Goal: Task Accomplishment & Management: Manage account settings

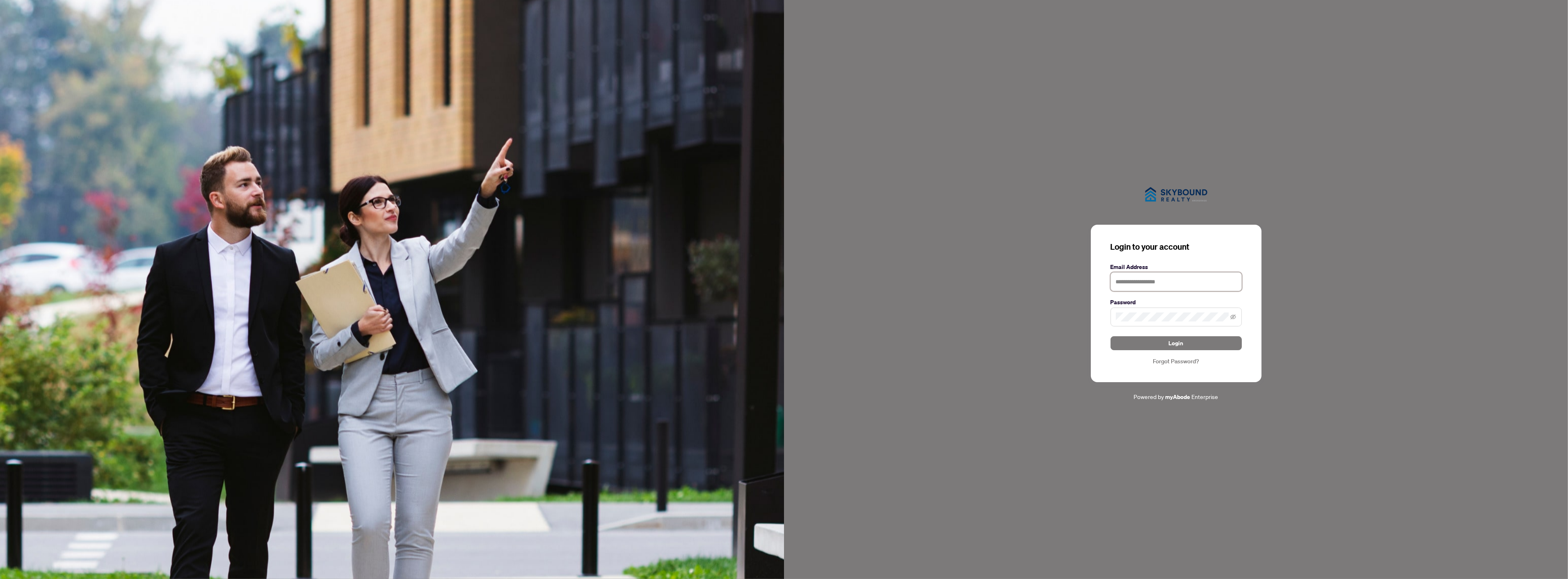
type input "**********"
click at [1186, 350] on div "**********" at bounding box center [1176, 303] width 170 height 158
click at [1185, 347] on button "Login" at bounding box center [1176, 343] width 131 height 14
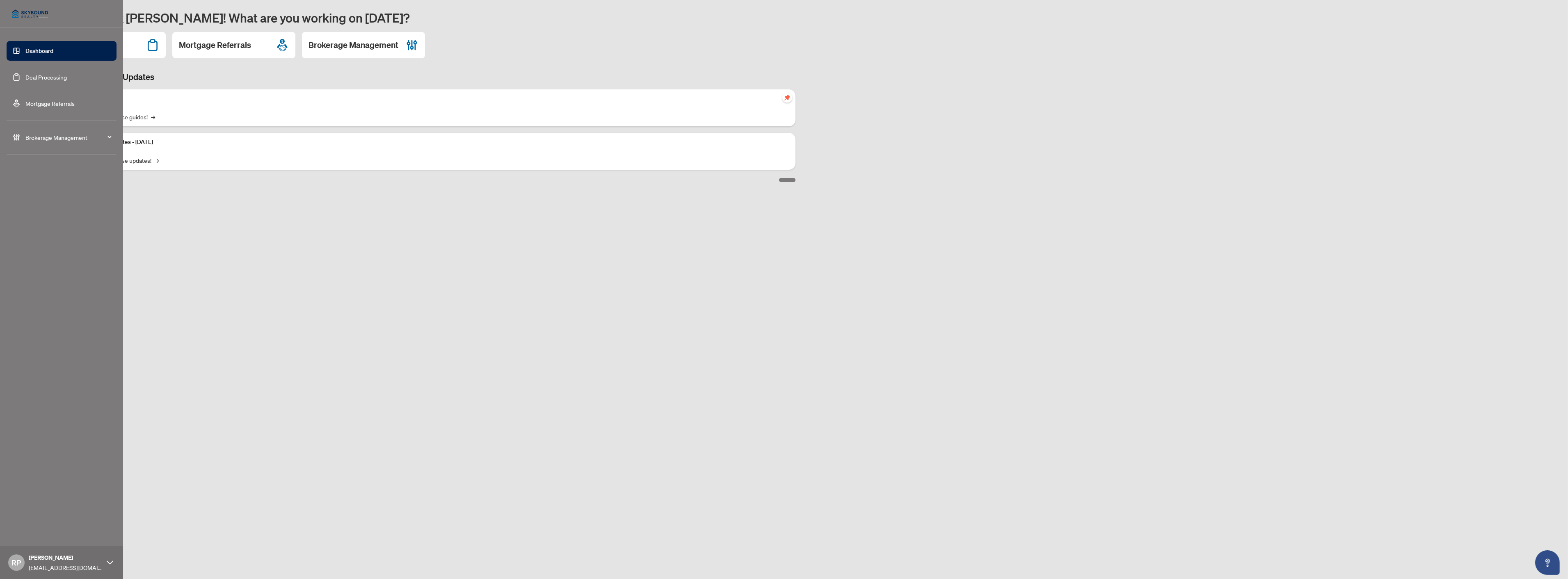
click at [47, 76] on link "Deal Processing" at bounding box center [46, 77] width 41 height 7
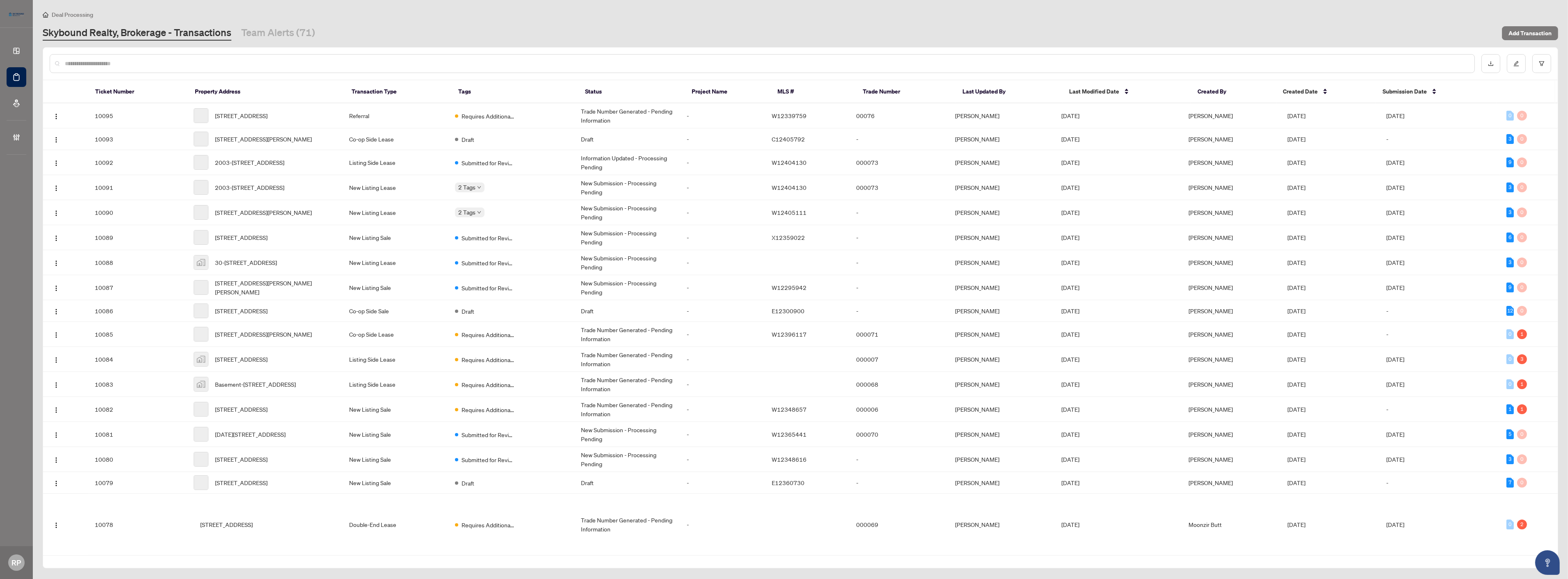
click at [357, 61] on input "text" at bounding box center [766, 63] width 1403 height 9
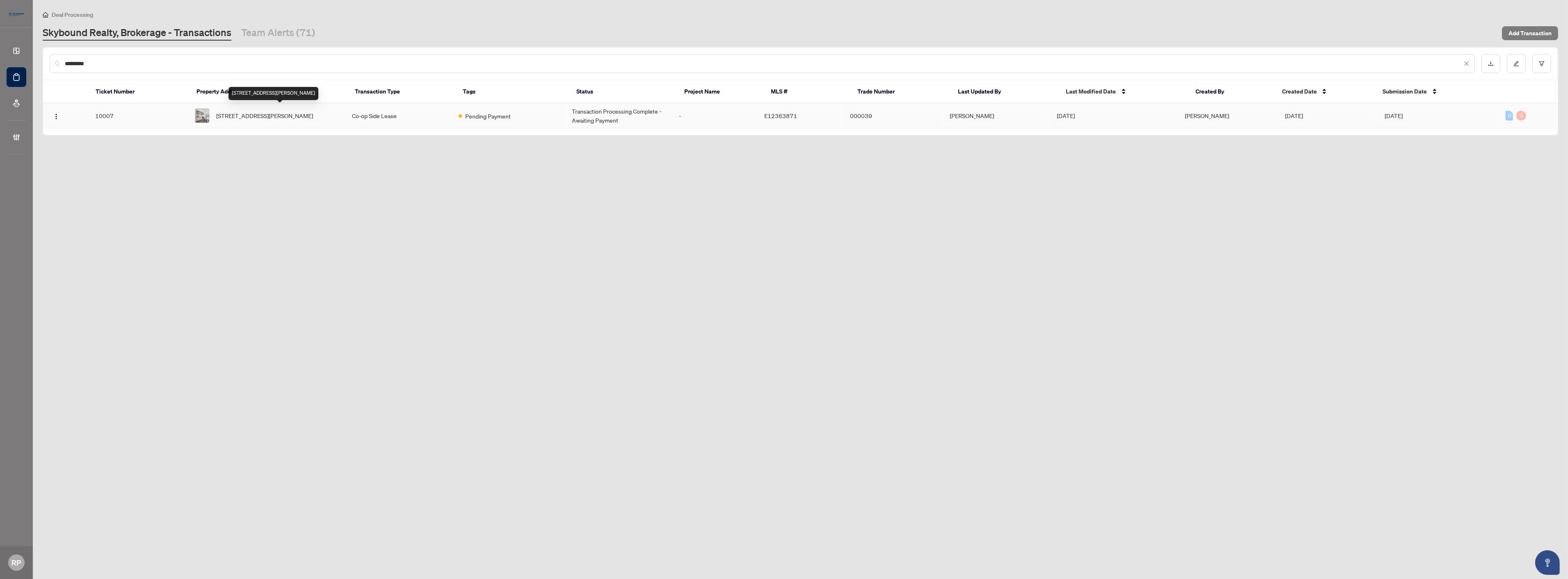
type input "*********"
click at [284, 120] on span "[STREET_ADDRESS][PERSON_NAME]" at bounding box center [264, 116] width 97 height 9
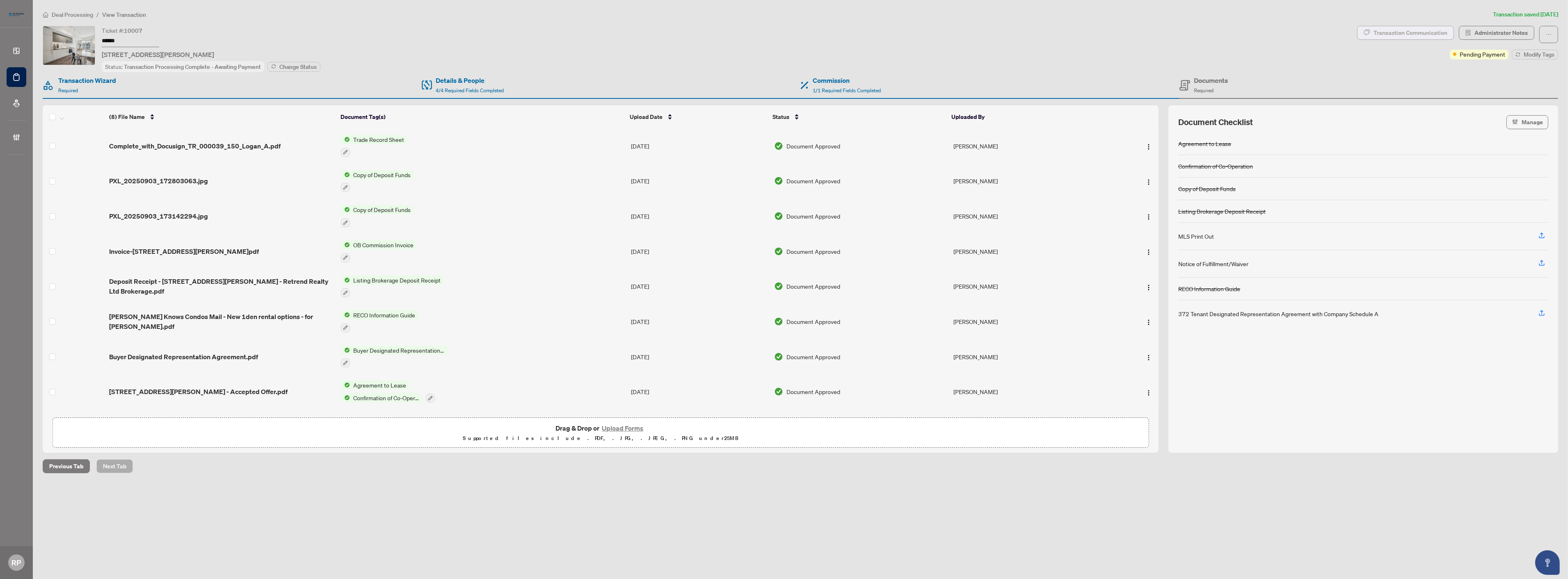
click at [1424, 28] on div "Transaction Communication" at bounding box center [1410, 33] width 74 height 13
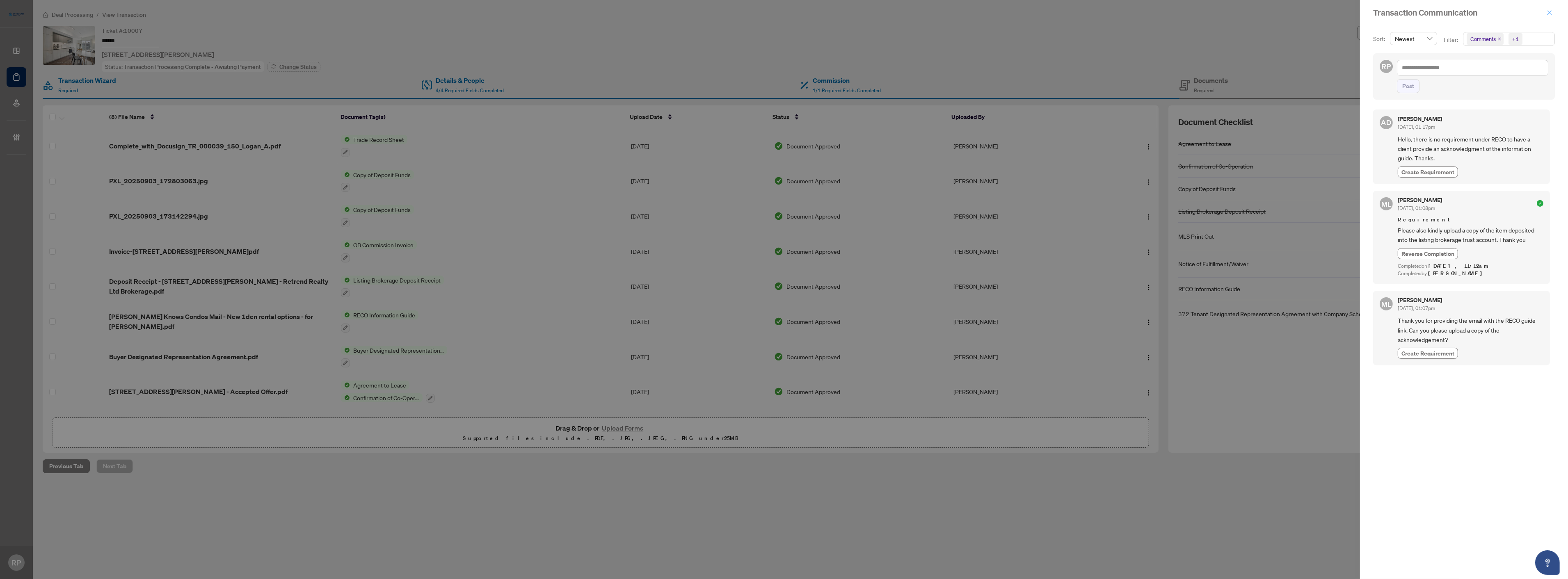
click at [1547, 11] on icon "close" at bounding box center [1549, 12] width 5 height 5
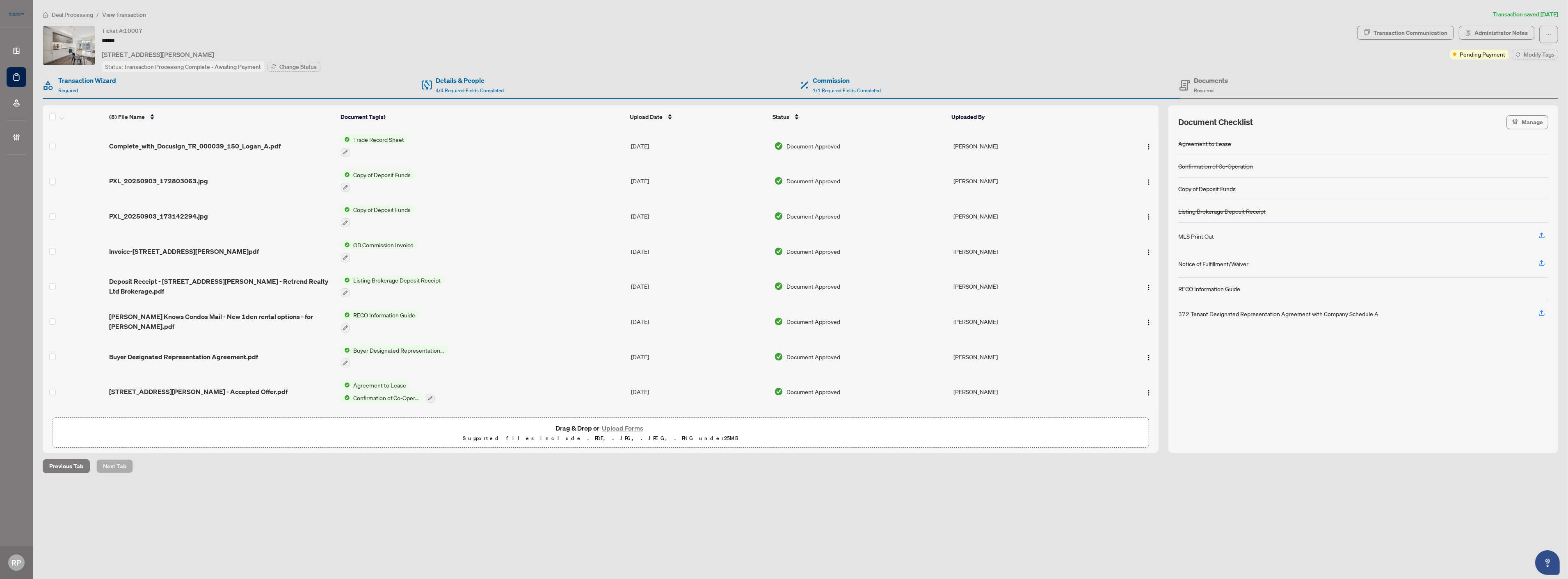
click at [620, 429] on button "Upload Forms" at bounding box center [623, 428] width 46 height 11
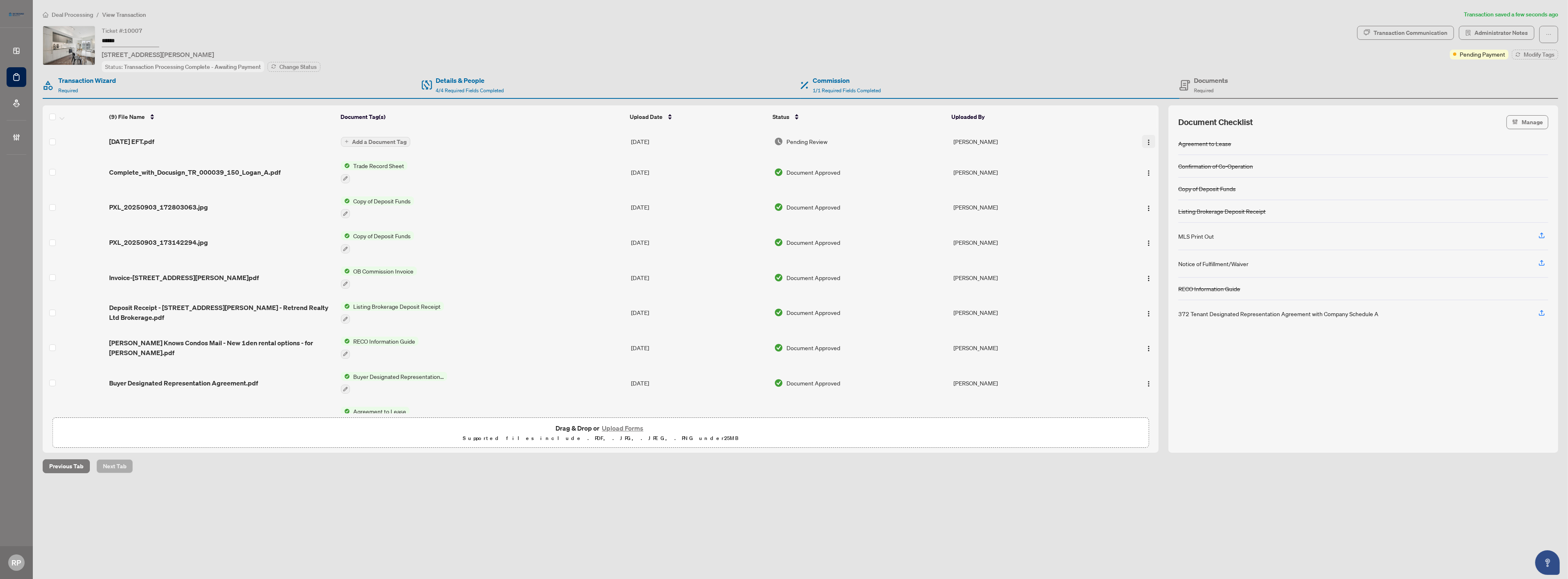
click at [1146, 139] on img "button" at bounding box center [1149, 142] width 7 height 7
click at [1161, 208] on span "Document Permissions" at bounding box center [1186, 208] width 79 height 9
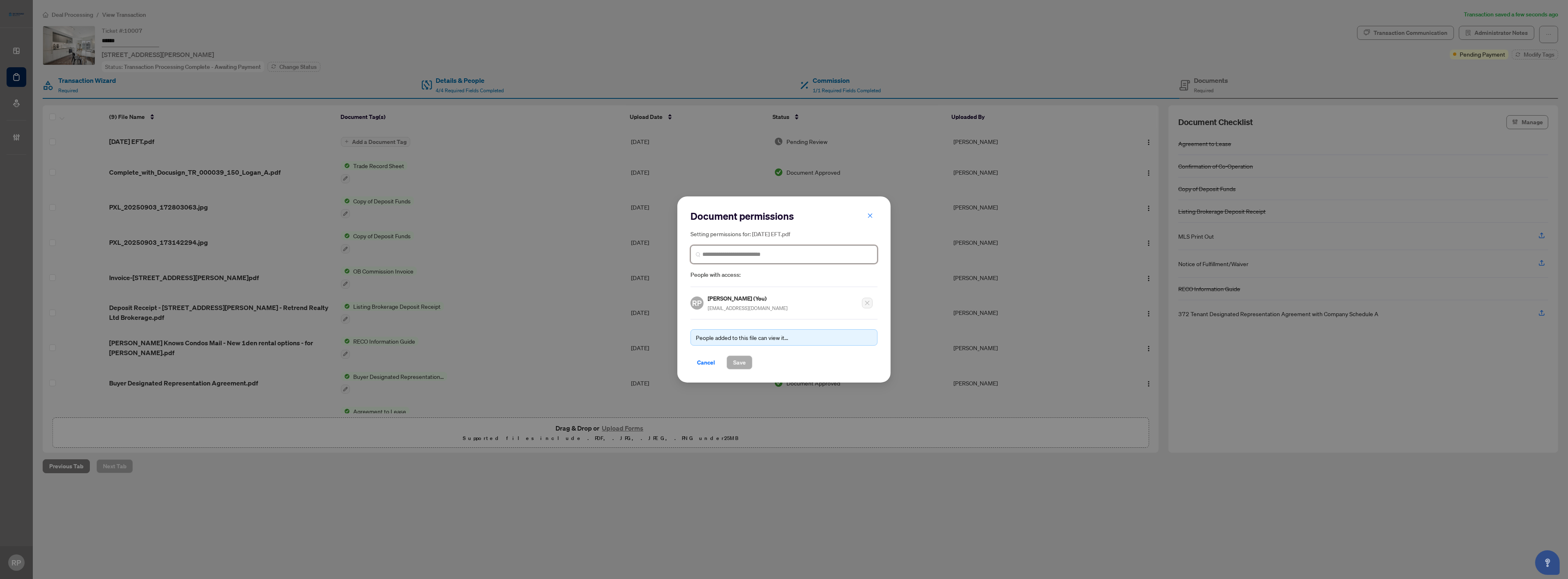
click at [778, 256] on input "search" at bounding box center [787, 254] width 170 height 9
type input "****"
click at [766, 275] on h5 "[PERSON_NAME]" at bounding box center [773, 274] width 119 height 10
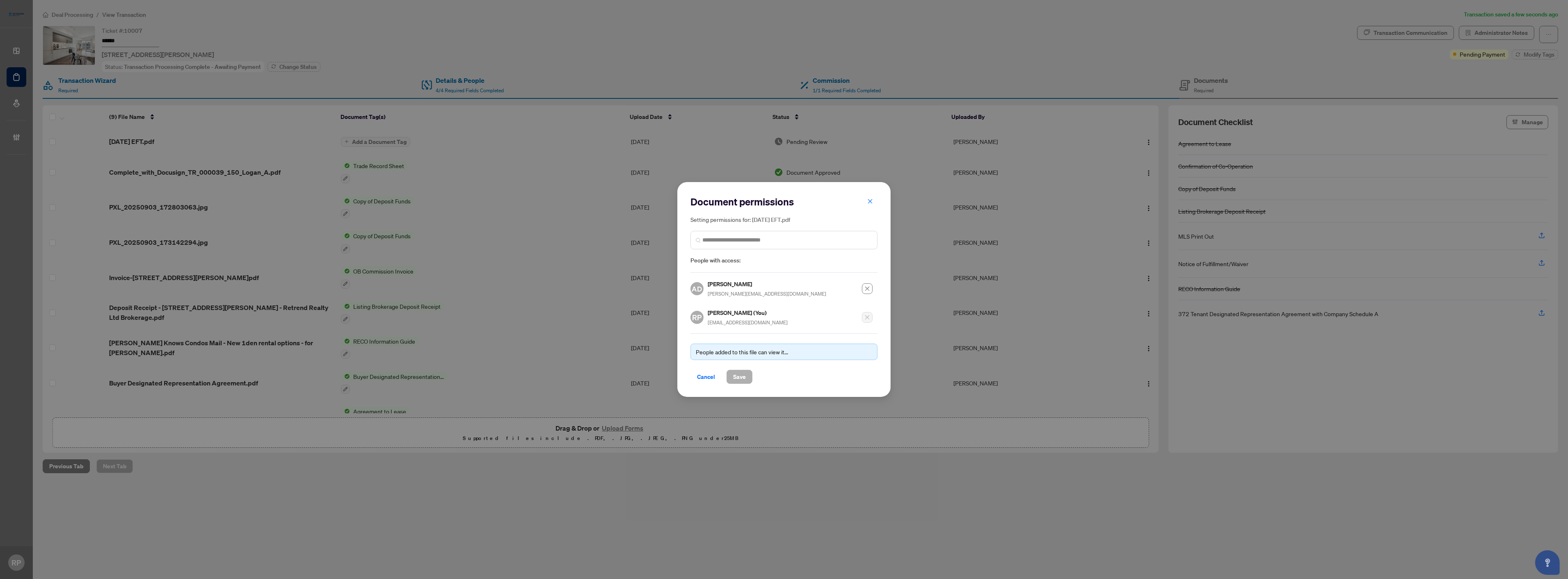
click at [740, 375] on span "Save" at bounding box center [739, 377] width 13 height 13
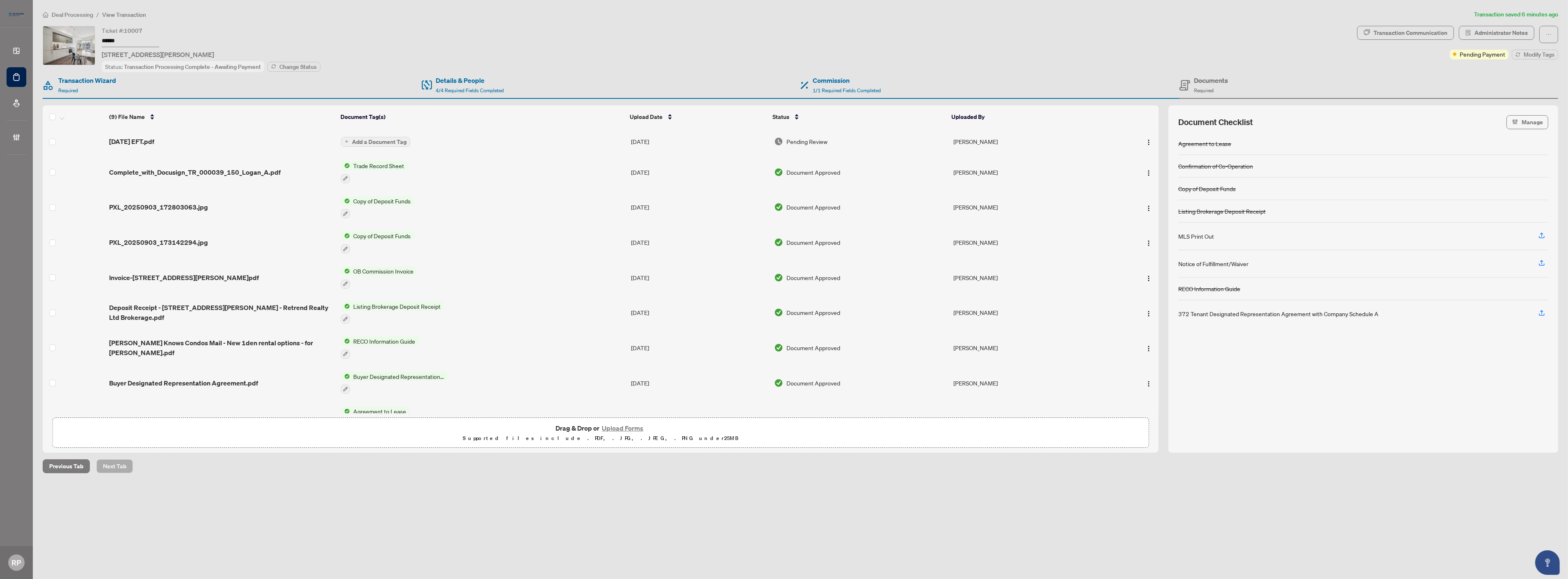
click at [625, 425] on button "Upload Forms" at bounding box center [623, 428] width 46 height 11
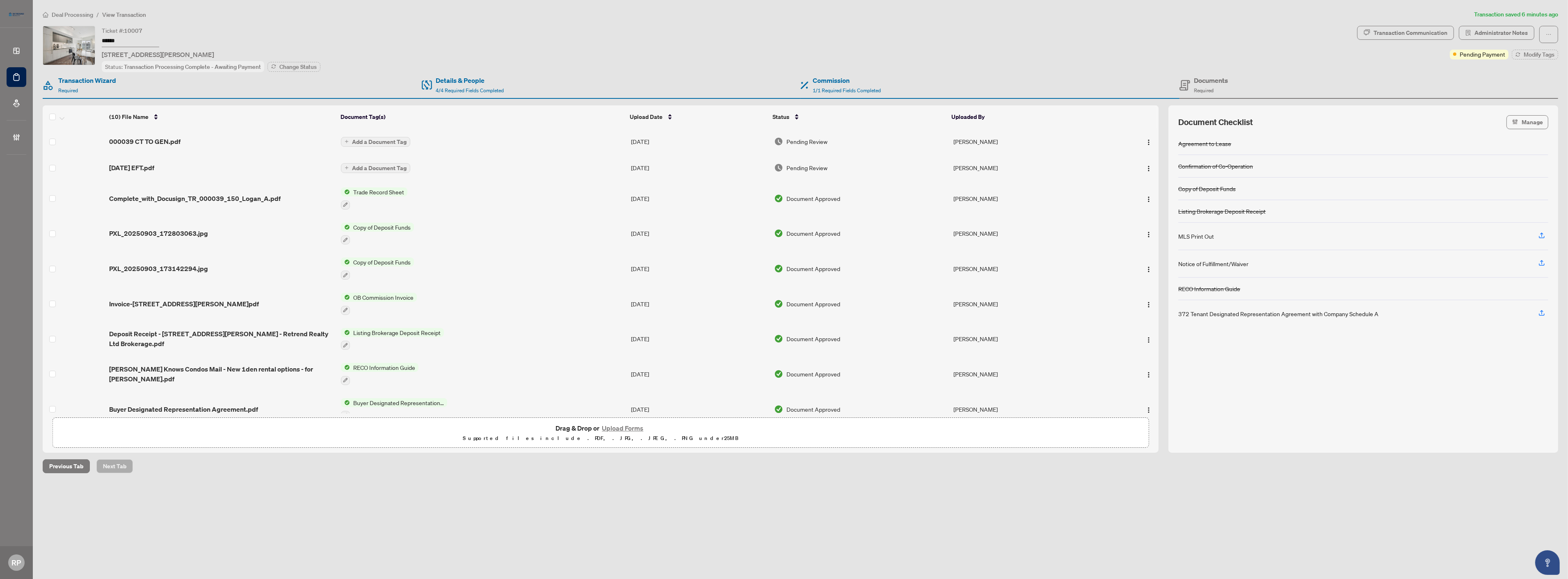
click at [626, 426] on button "Upload Forms" at bounding box center [623, 428] width 46 height 11
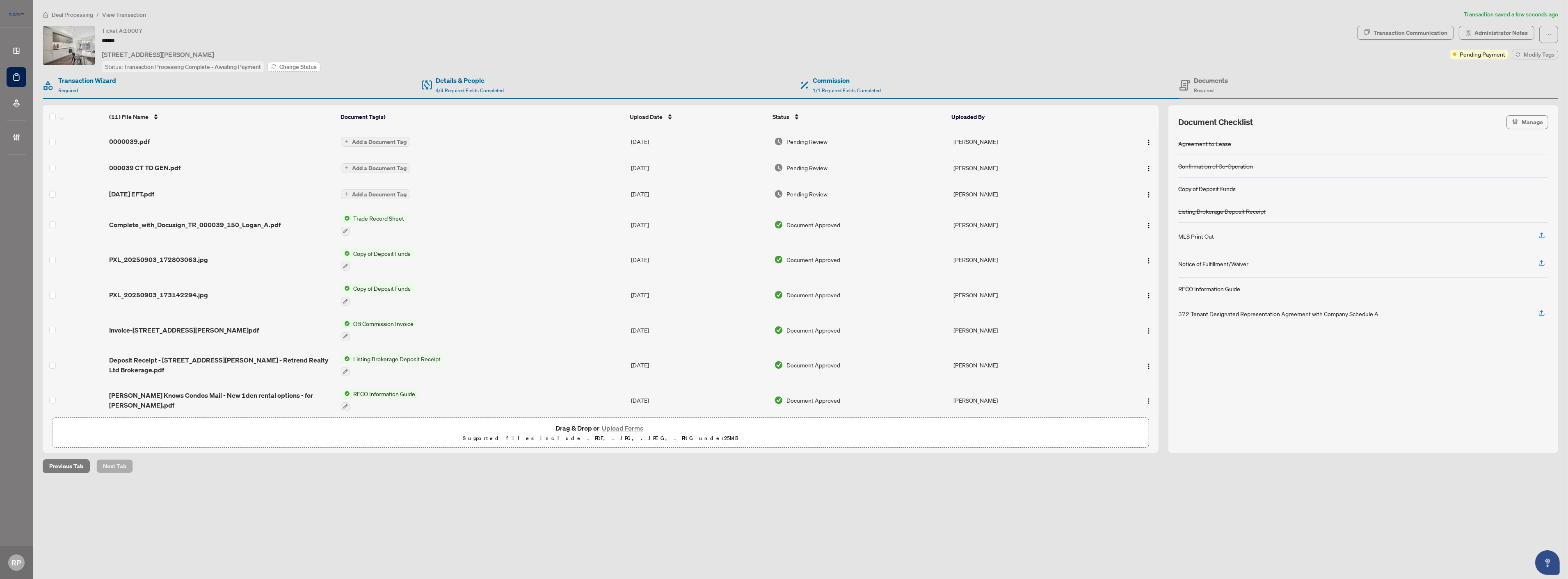
click at [289, 68] on span "Change Status" at bounding box center [298, 66] width 37 height 5
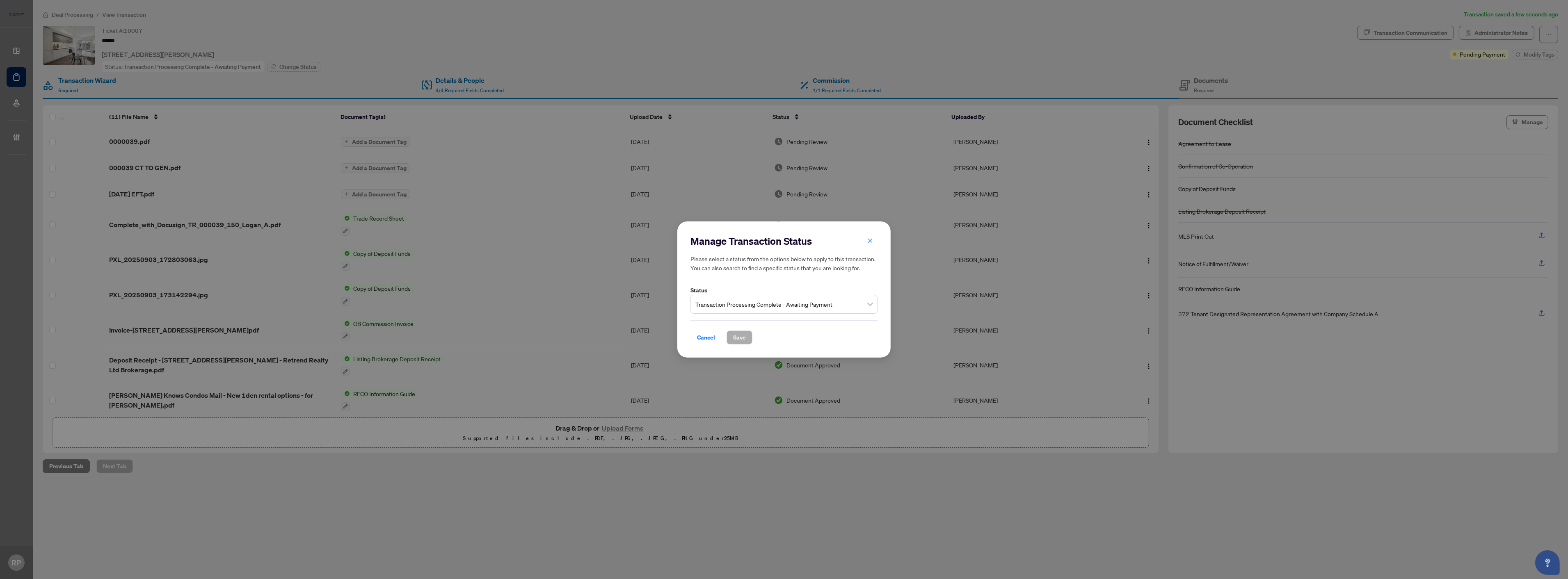
click at [730, 303] on span "Transaction Processing Complete - Awaiting Payment" at bounding box center [783, 304] width 177 height 16
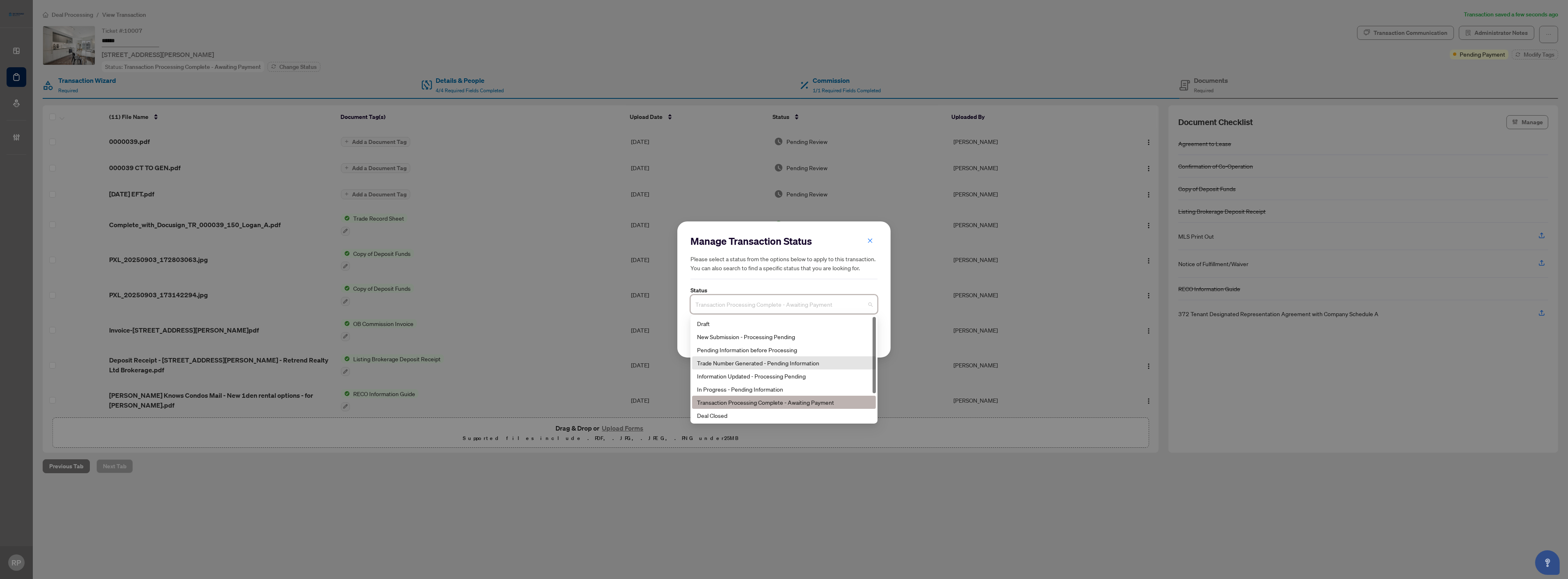
scroll to position [39, 0]
click at [748, 386] on div "Final Trade" at bounding box center [784, 389] width 174 height 9
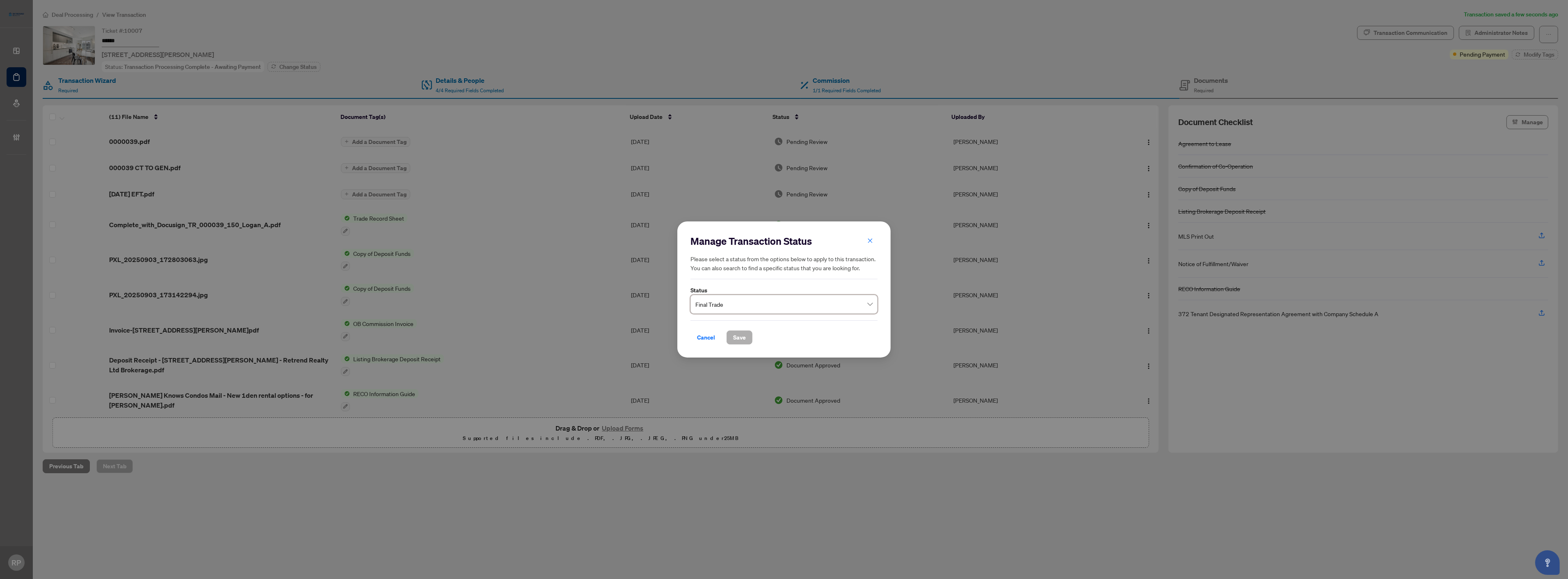
click at [740, 339] on span "Save" at bounding box center [739, 338] width 13 height 13
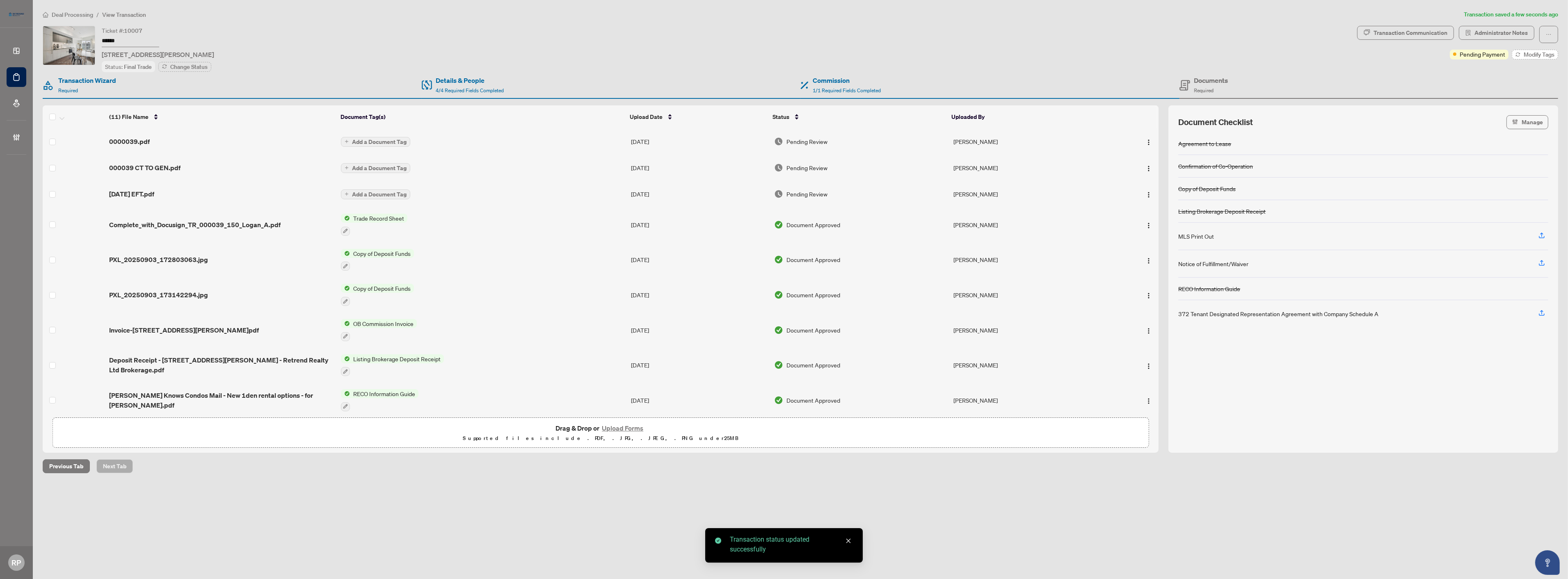
click at [1547, 56] on span "Modify Tags" at bounding box center [1539, 54] width 31 height 5
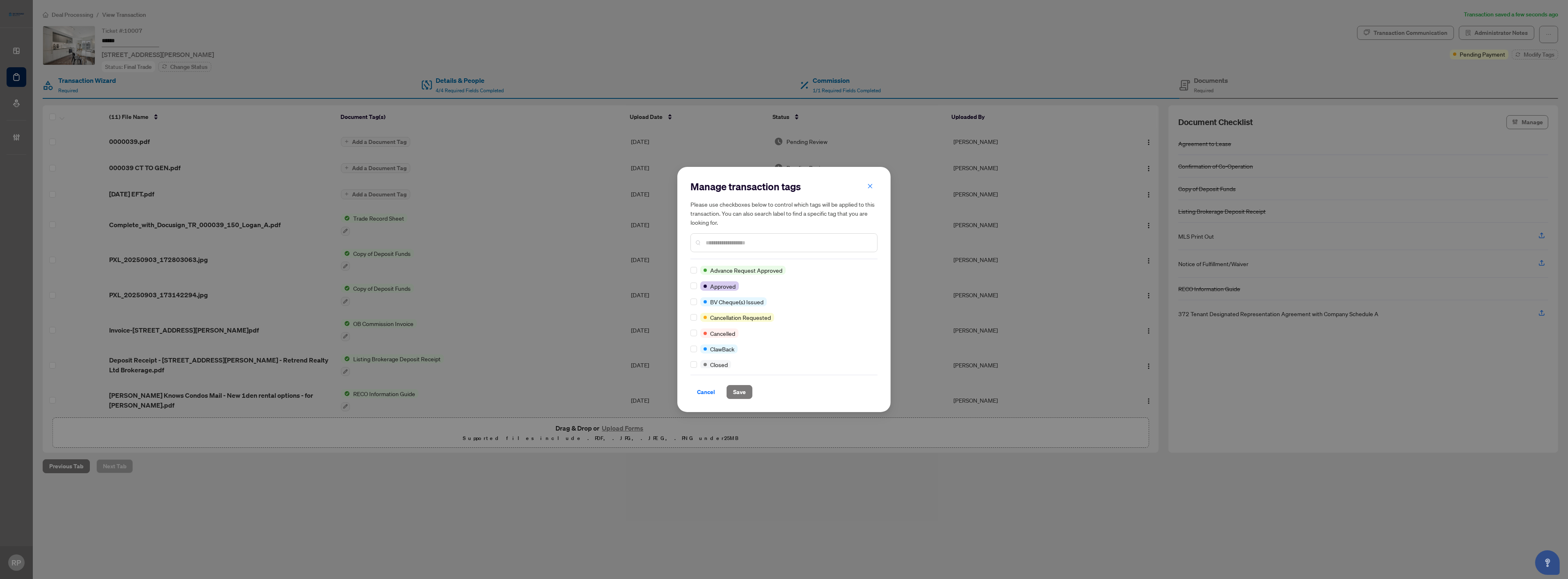
scroll to position [0, 0]
click at [752, 237] on div at bounding box center [783, 243] width 187 height 19
click at [752, 238] on input "text" at bounding box center [788, 243] width 165 height 9
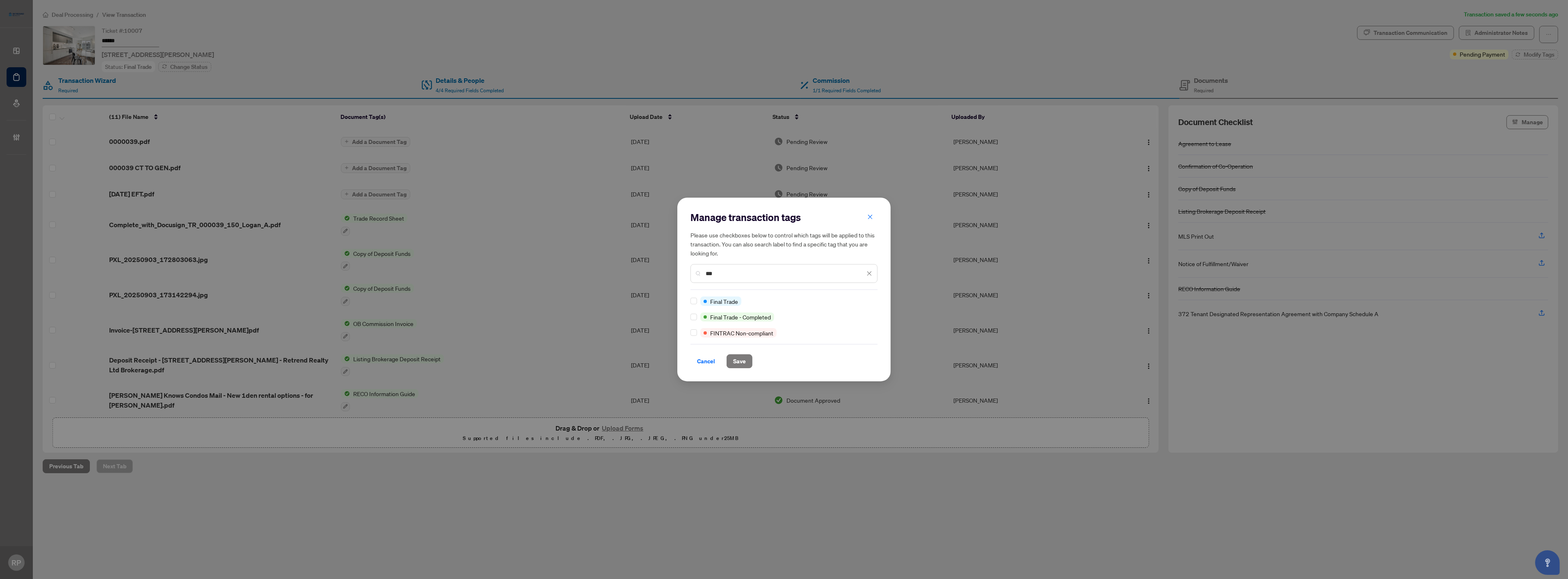
type input "***"
click at [743, 363] on span "Save" at bounding box center [739, 361] width 13 height 13
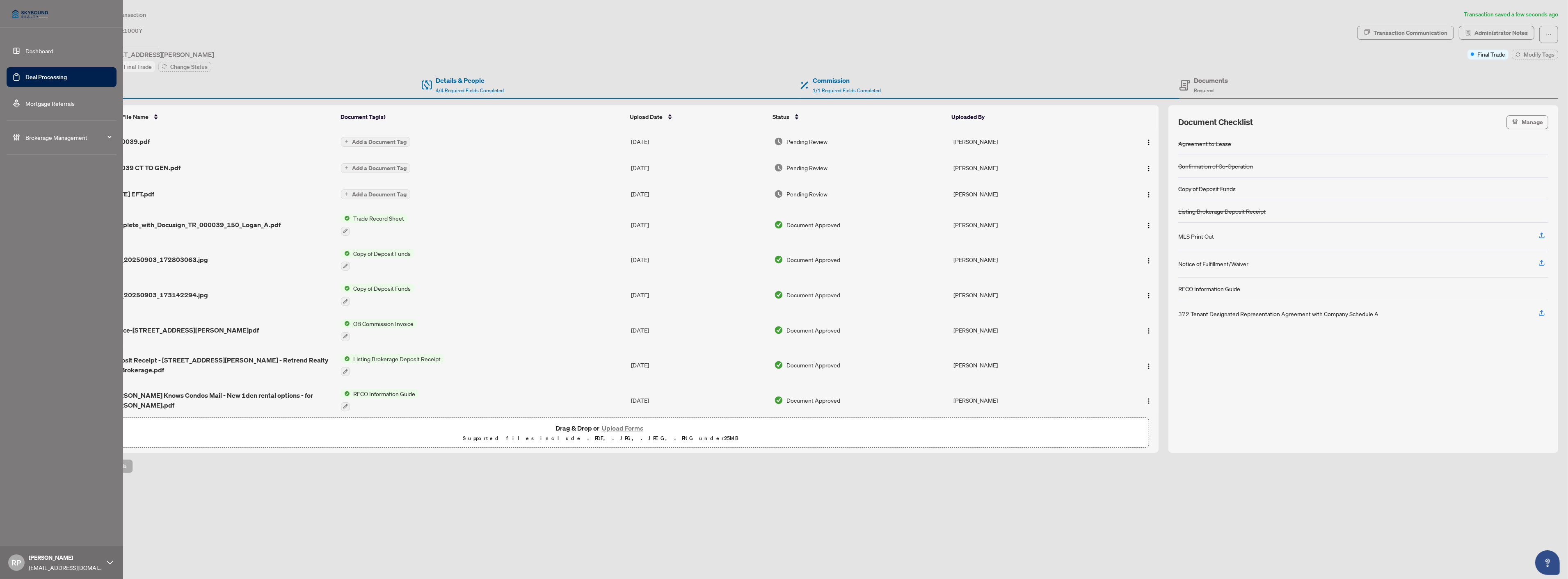
click at [49, 78] on link "Deal Processing" at bounding box center [46, 77] width 41 height 7
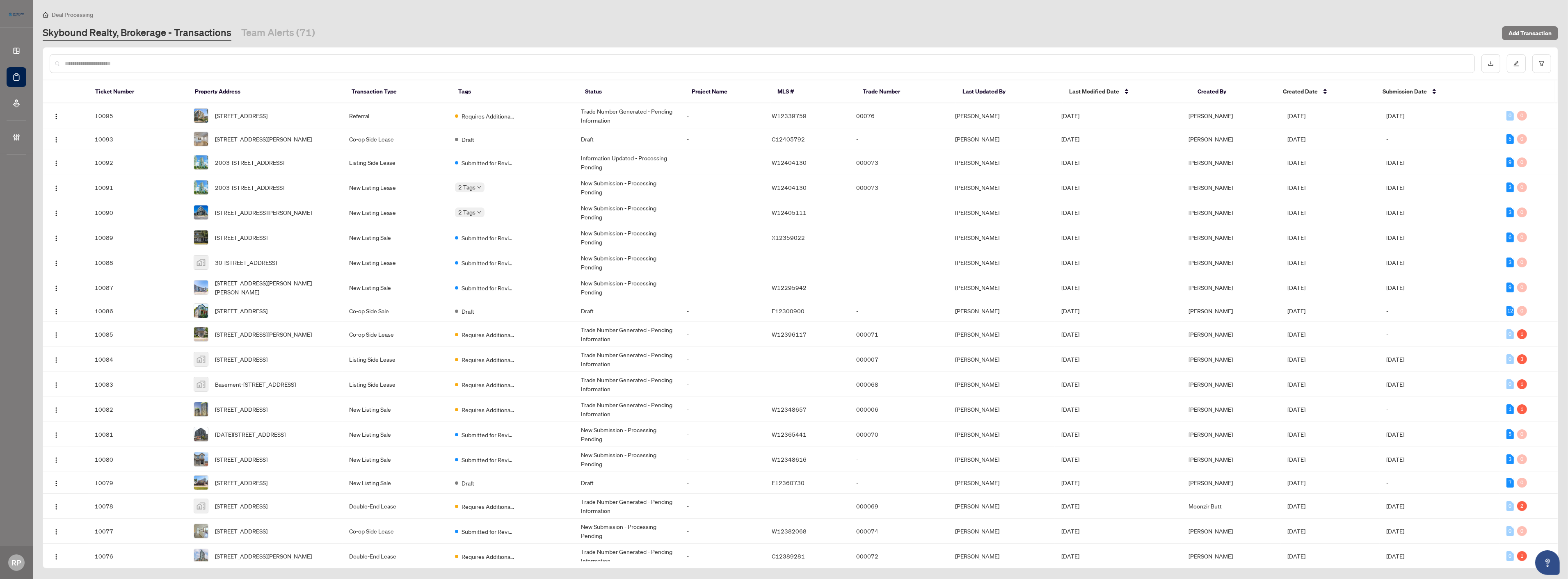
click at [403, 62] on input "text" at bounding box center [766, 63] width 1403 height 9
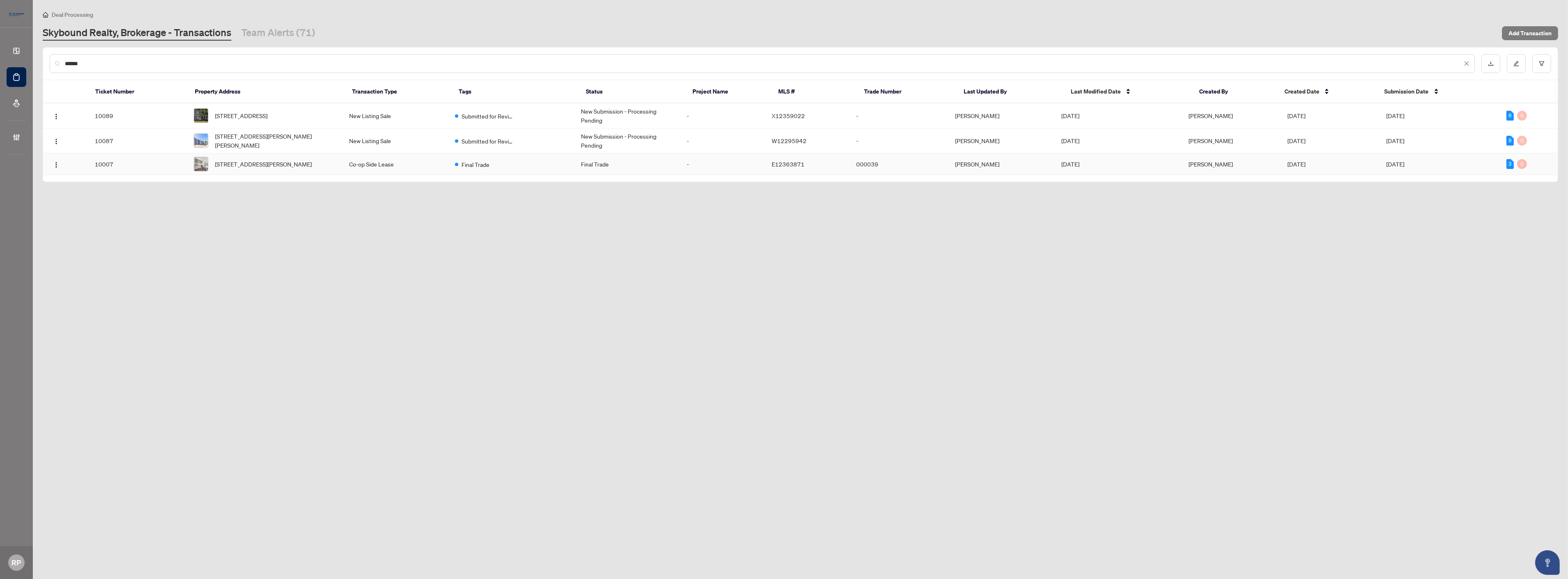
type input "******"
click at [287, 159] on span "[STREET_ADDRESS][PERSON_NAME]" at bounding box center [263, 164] width 97 height 9
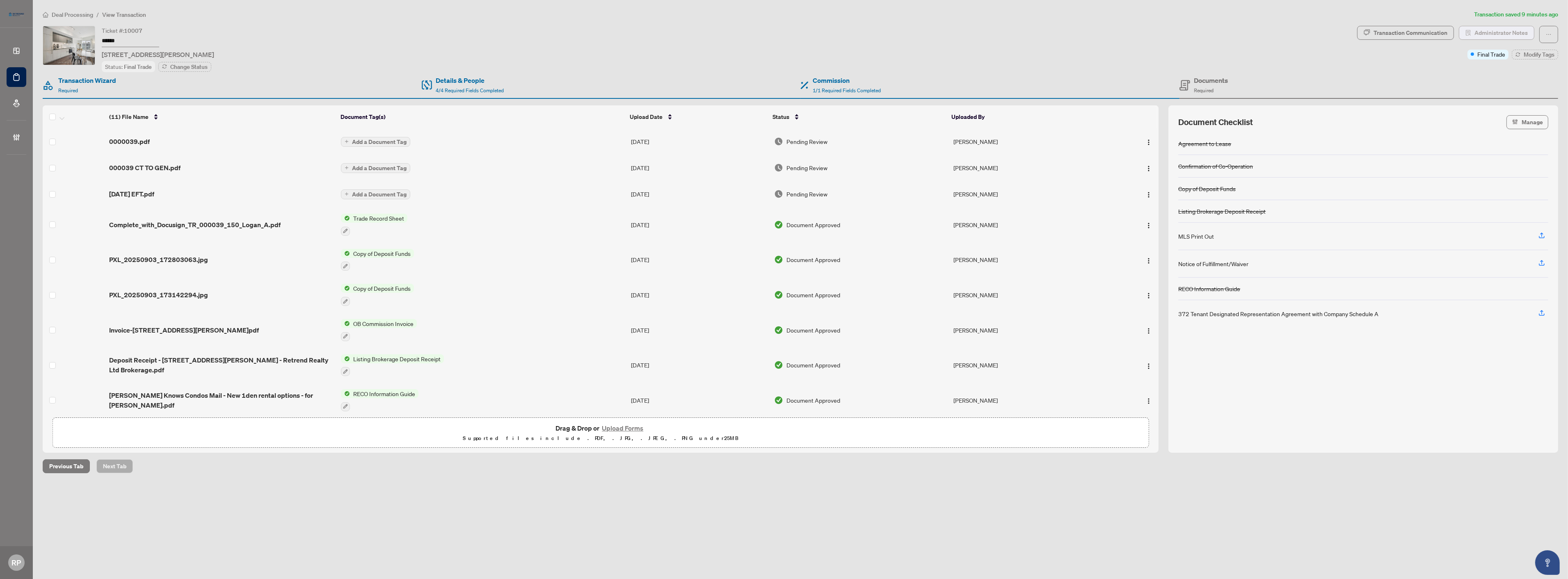
click at [1474, 30] on span "Administrator Notes" at bounding box center [1501, 33] width 54 height 13
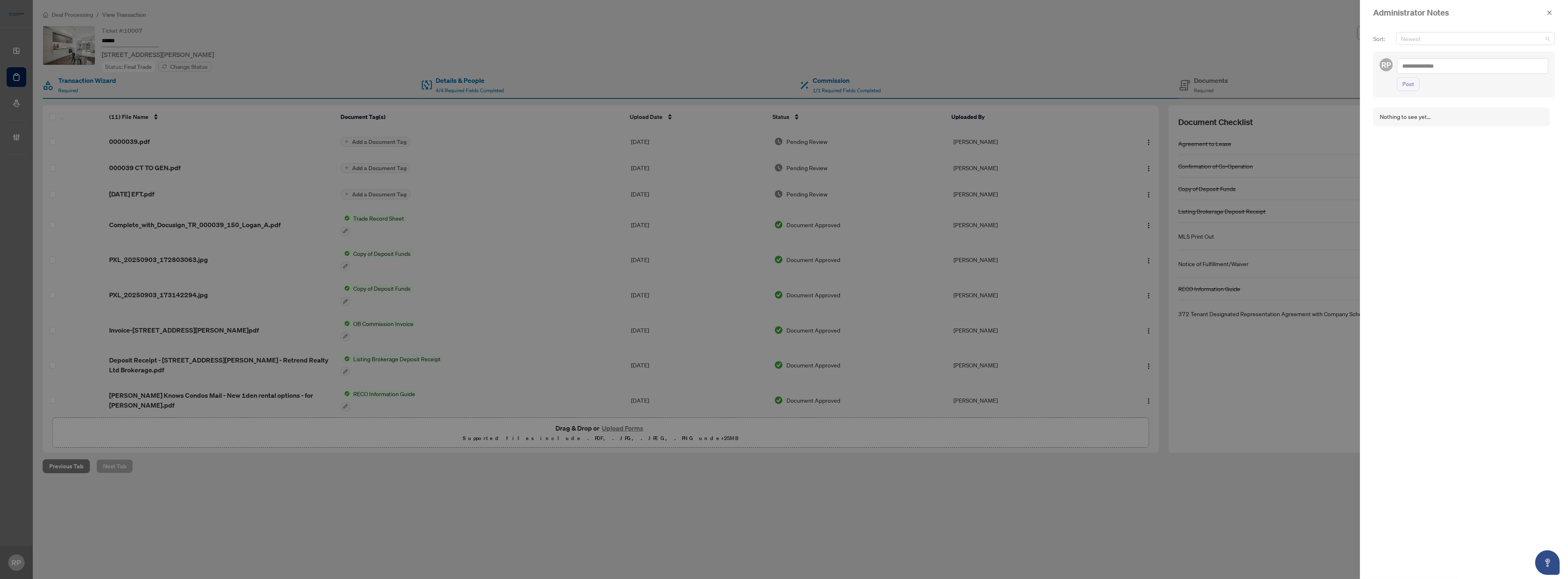
click at [1431, 40] on span "Newest" at bounding box center [1475, 38] width 149 height 12
type input "*"
type input "**********"
click at [1478, 182] on div "Nothing to see yet..." at bounding box center [1464, 336] width 182 height 469
click at [1426, 64] on textarea at bounding box center [1472, 66] width 152 height 16
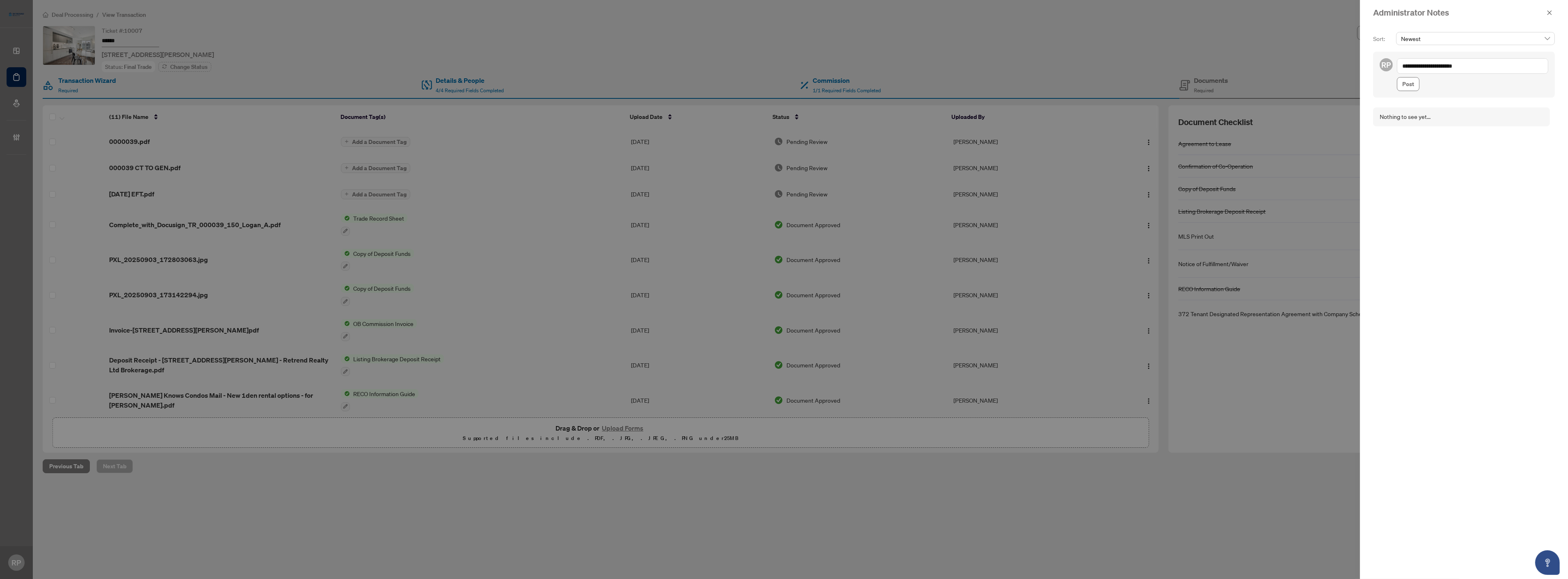
type textarea "**********"
click at [1397, 88] on div "**********" at bounding box center [1464, 74] width 182 height 46
click at [1402, 84] on span "Post" at bounding box center [1409, 84] width 12 height 13
click at [1554, 11] on button "button" at bounding box center [1550, 13] width 11 height 10
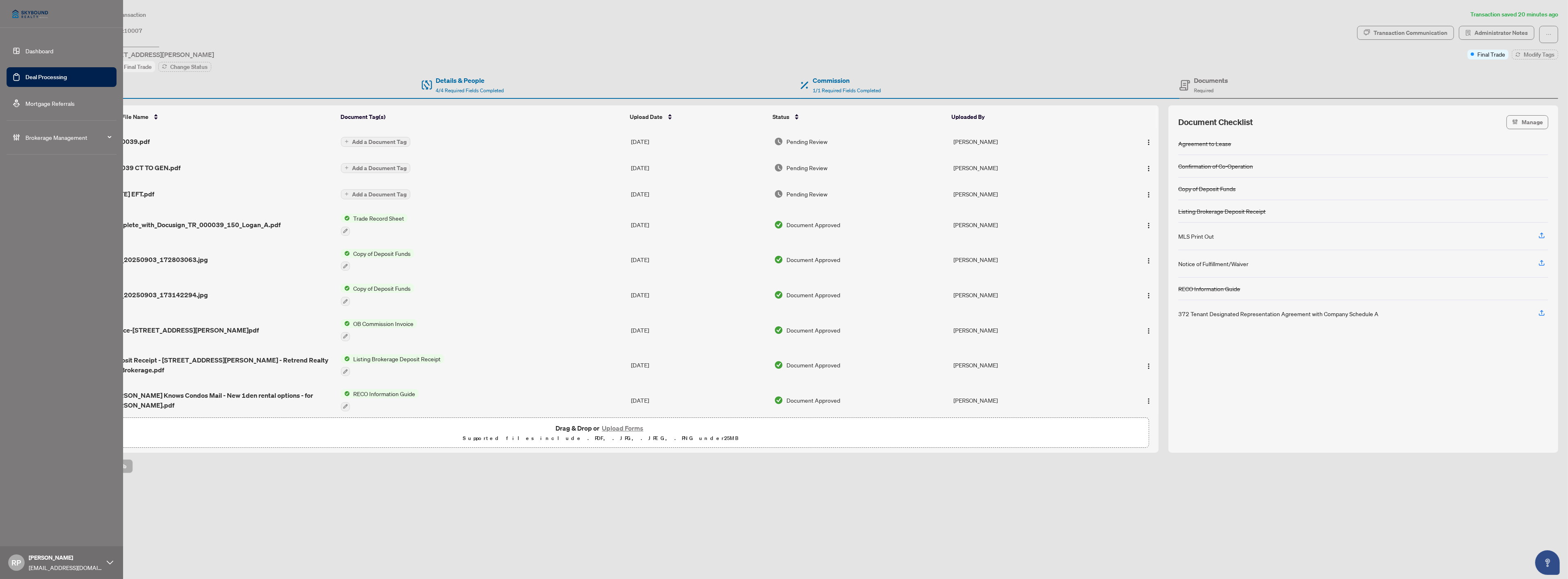
click at [26, 77] on link "Deal Processing" at bounding box center [46, 77] width 41 height 7
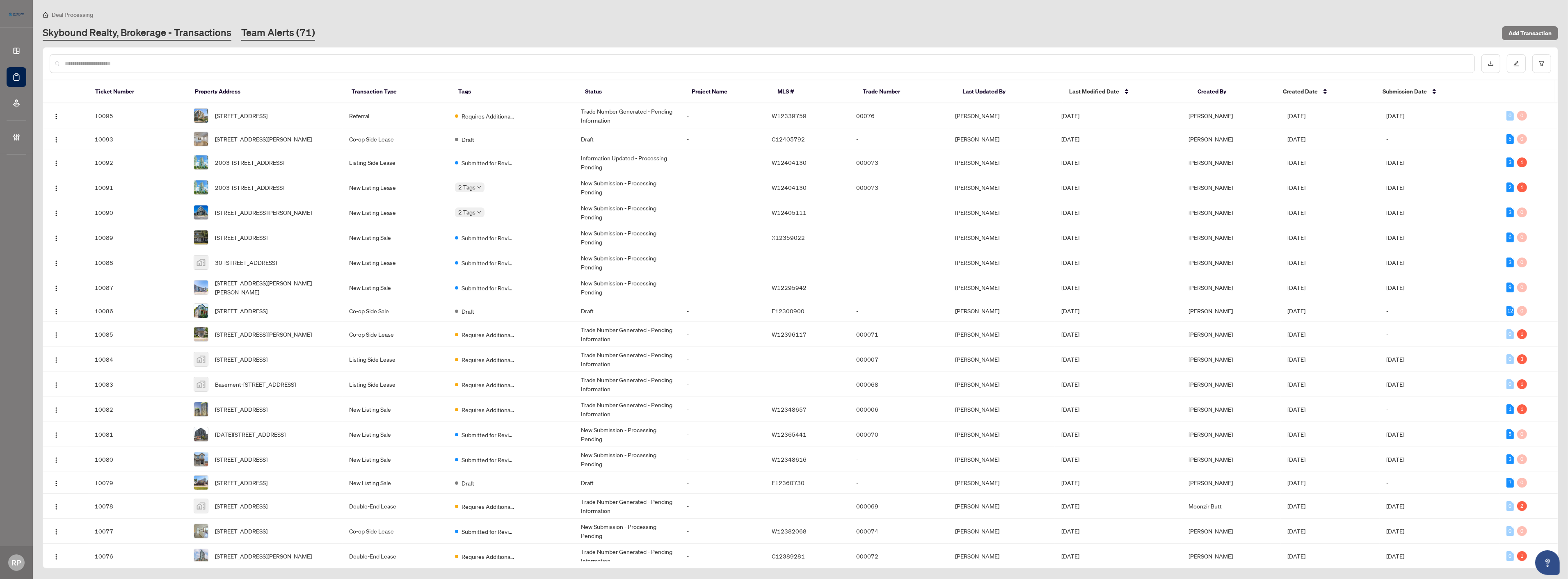
click at [293, 28] on link "Team Alerts (71)" at bounding box center [278, 33] width 74 height 15
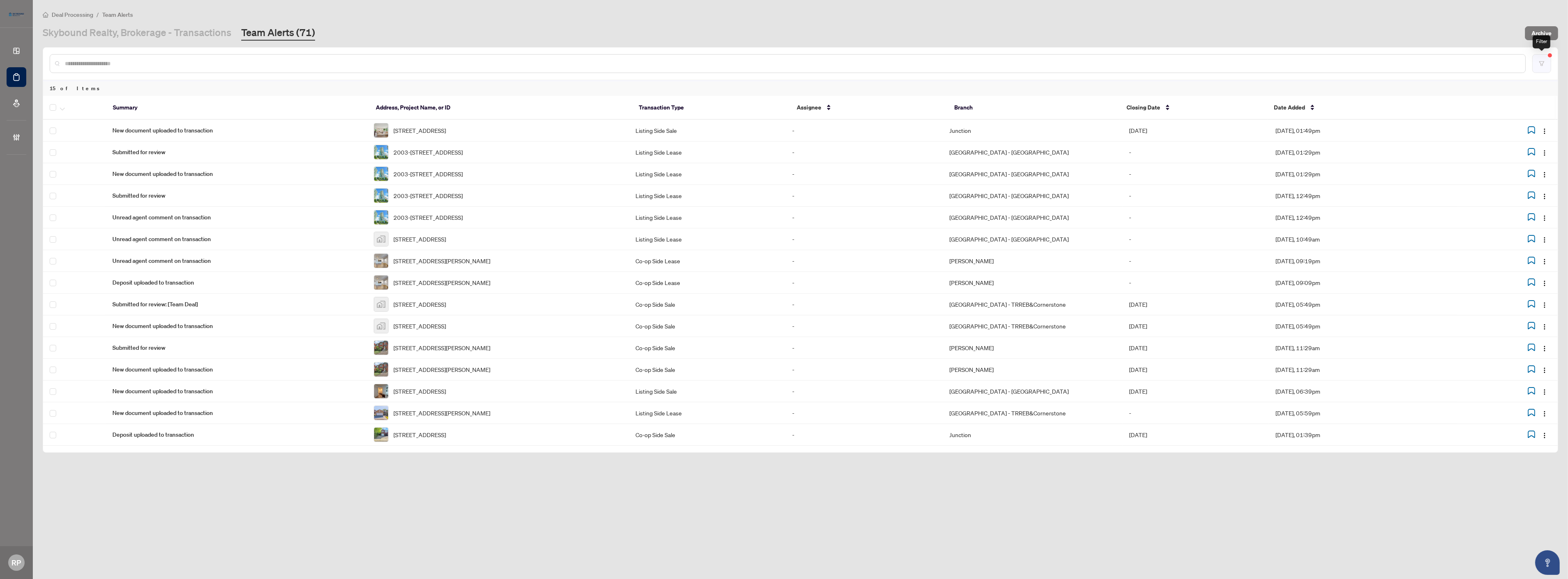
click at [1544, 66] on icon "filter" at bounding box center [1541, 63] width 5 height 5
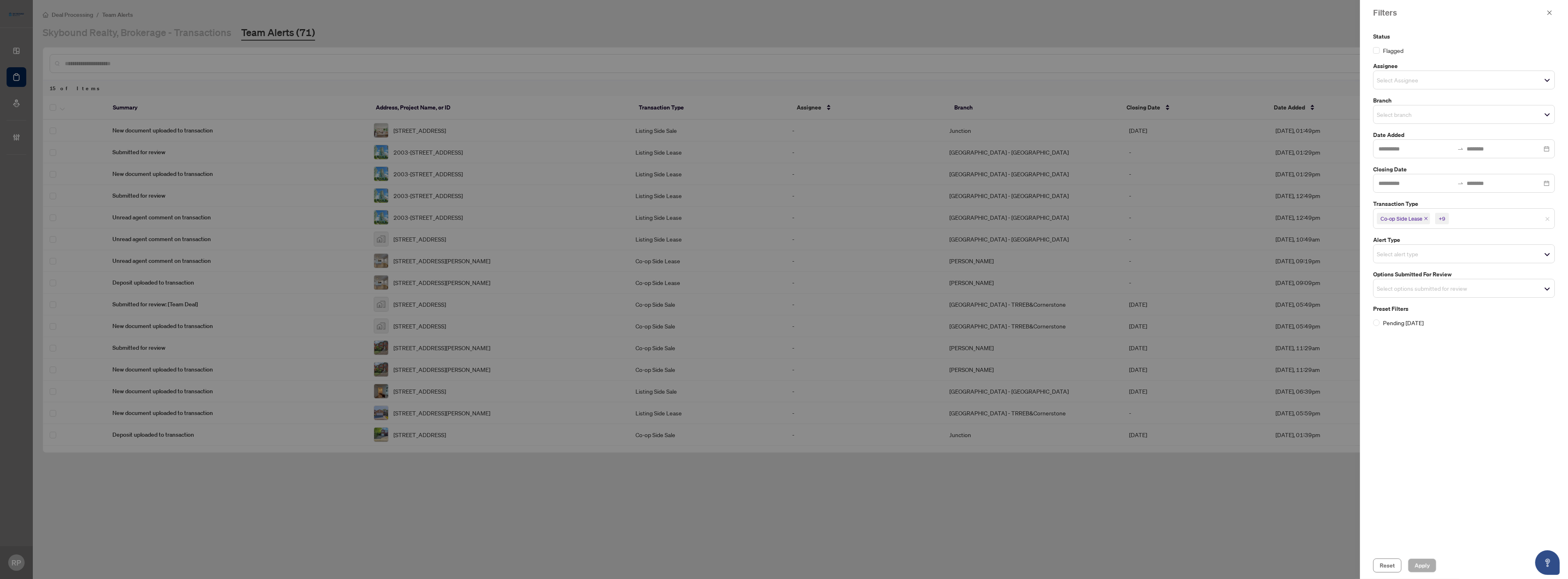
click at [1479, 217] on input "search" at bounding box center [1479, 218] width 57 height 10
click at [1292, 26] on div at bounding box center [784, 290] width 1568 height 579
drag, startPoint x: 1550, startPoint y: 12, endPoint x: 1545, endPoint y: 16, distance: 6.4
click at [1550, 12] on icon "close" at bounding box center [1549, 12] width 5 height 5
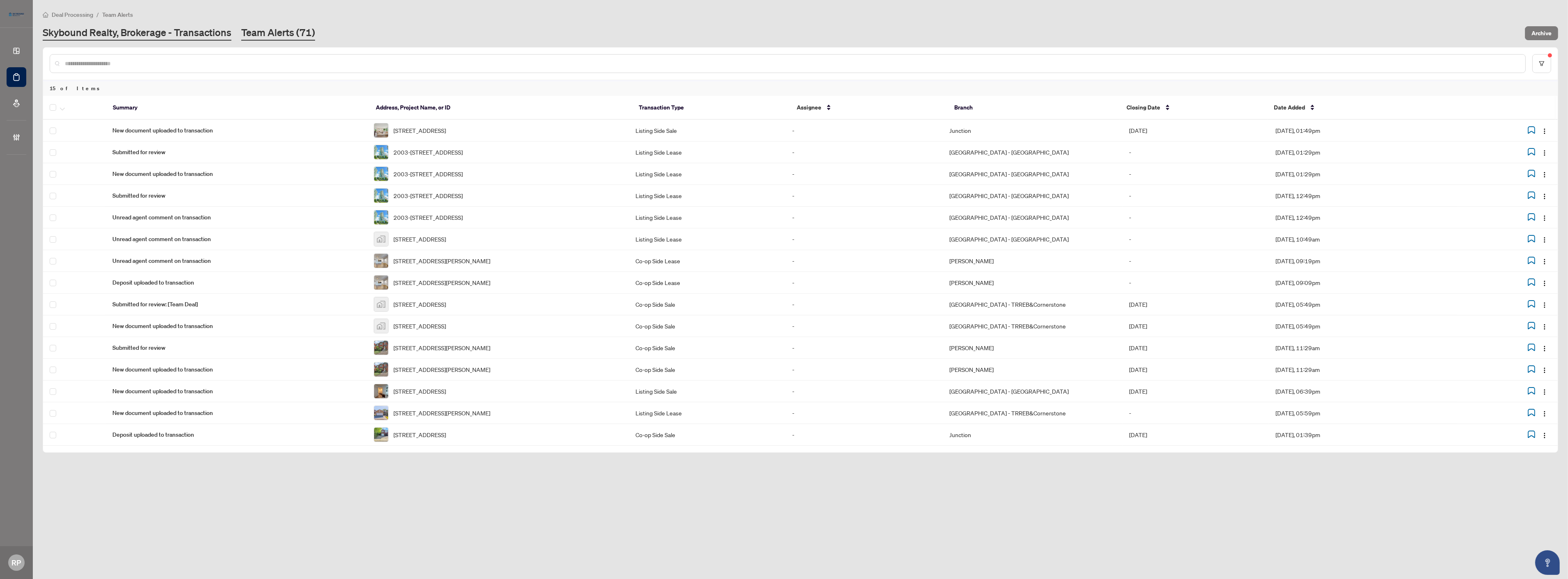
click at [144, 31] on link "Skybound Realty, Brokerage - Transactions" at bounding box center [137, 33] width 189 height 15
